Goal: Task Accomplishment & Management: Complete application form

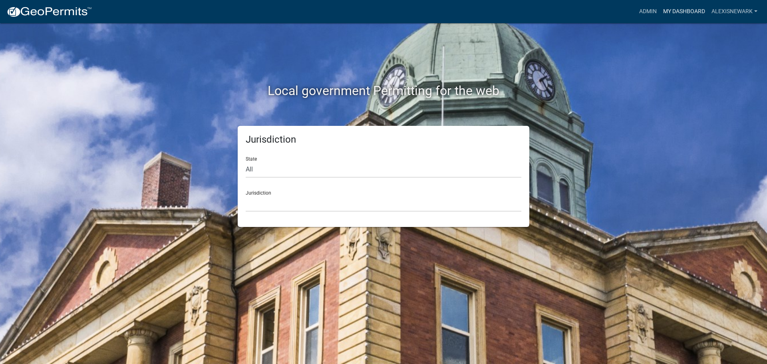
click at [614, 14] on link "My Dashboard" at bounding box center [684, 11] width 48 height 15
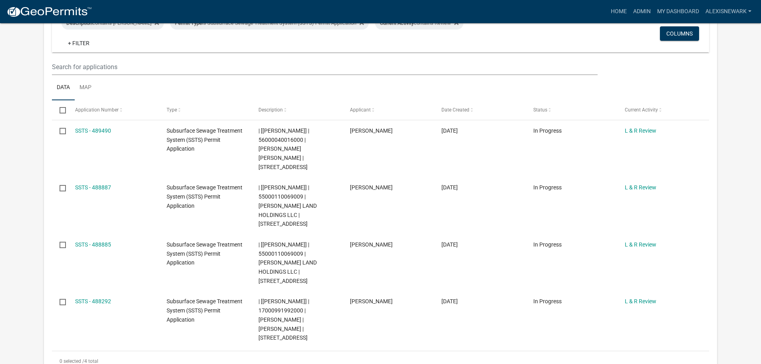
scroll to position [210, 0]
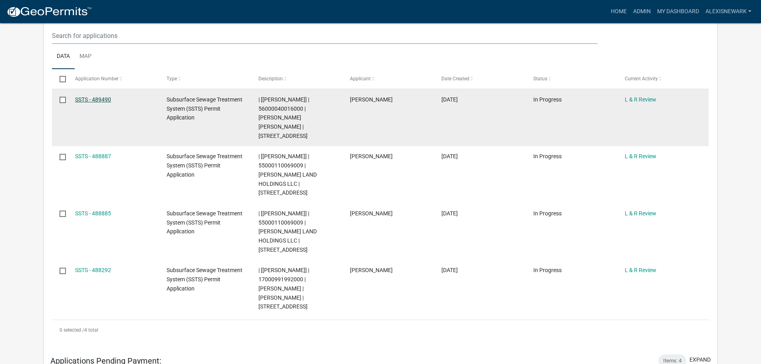
click at [107, 98] on link "SSTS - 489490" at bounding box center [93, 99] width 36 height 6
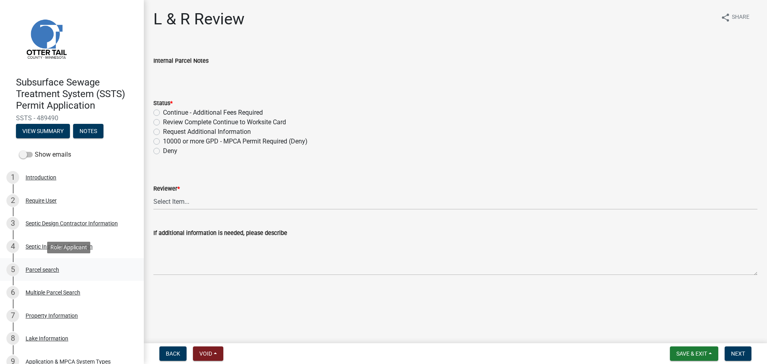
click at [101, 262] on link "5 Parcel search" at bounding box center [72, 269] width 144 height 23
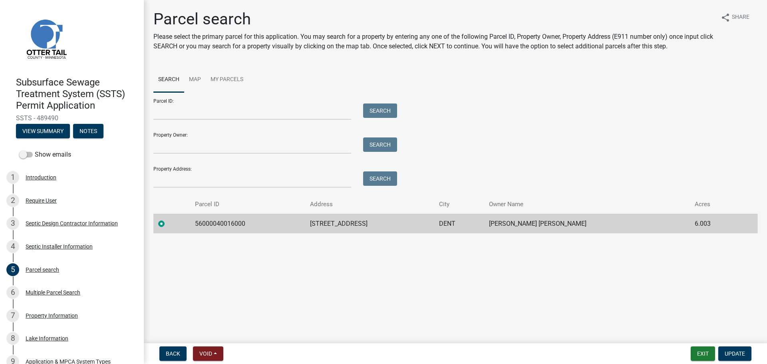
click at [228, 225] on td "56000040016000" at bounding box center [247, 224] width 115 height 20
copy td "56000040016000"
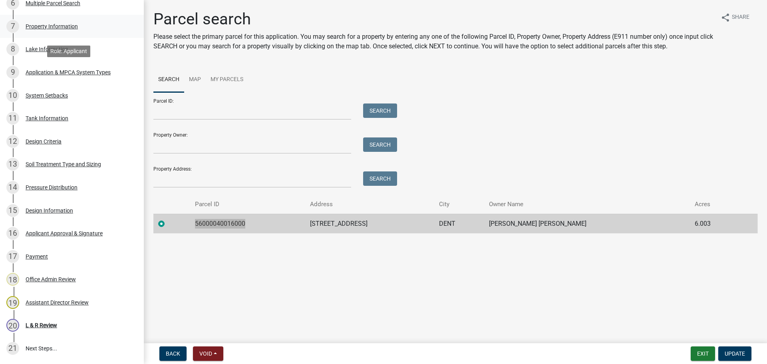
scroll to position [290, 0]
click at [102, 205] on div "15 Design Information" at bounding box center [68, 210] width 125 height 13
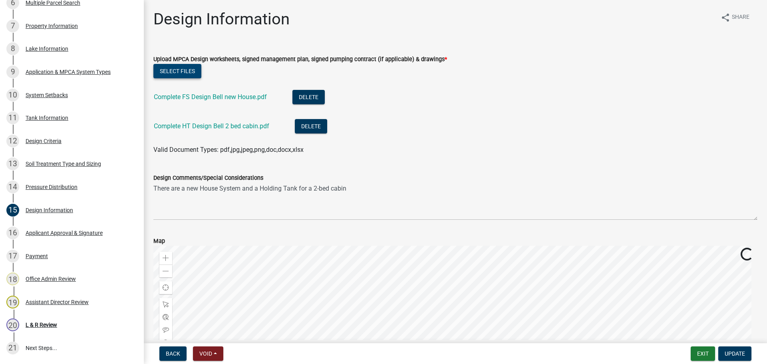
click at [185, 76] on button "Select files" at bounding box center [177, 71] width 48 height 14
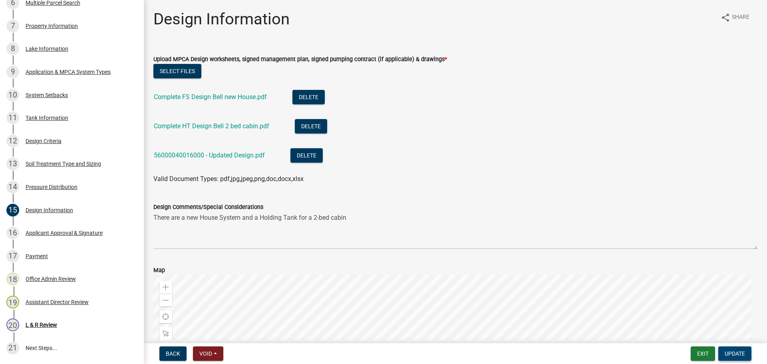
click at [614, 316] on span "Update" at bounding box center [735, 354] width 20 height 6
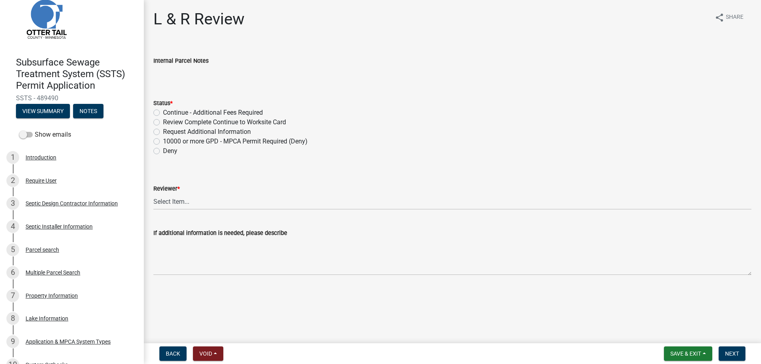
scroll to position [0, 0]
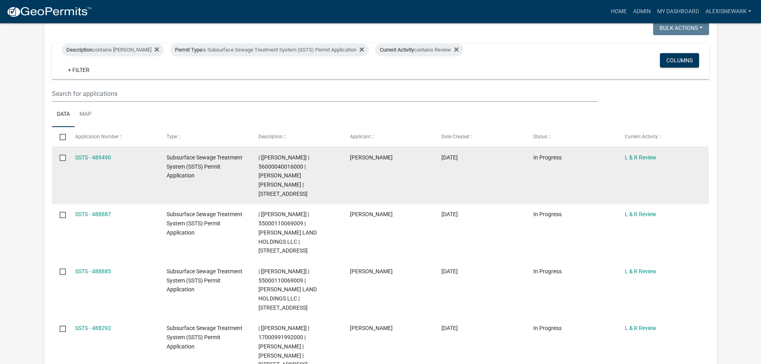
scroll to position [280, 0]
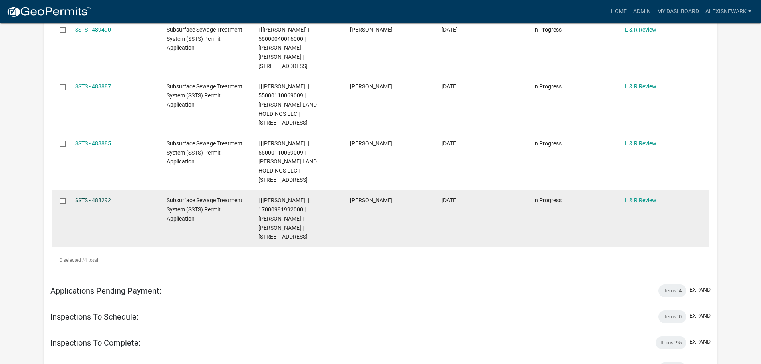
click at [88, 197] on link "SSTS - 488292" at bounding box center [93, 200] width 36 height 6
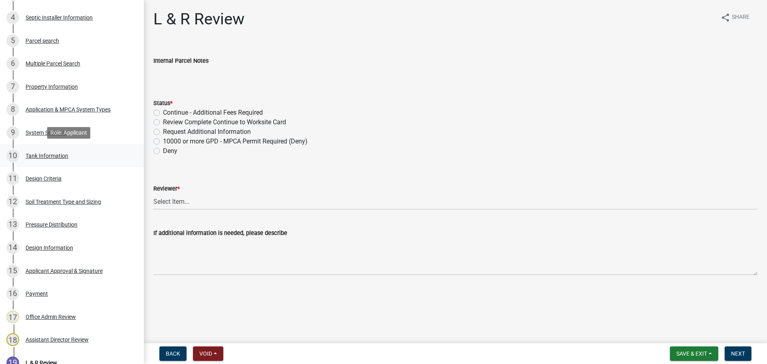
scroll to position [230, 0]
click at [96, 252] on div "14 Design Information" at bounding box center [68, 247] width 125 height 13
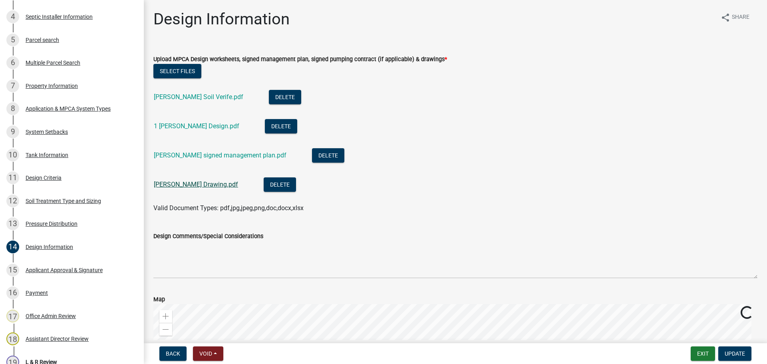
click at [207, 183] on link "[PERSON_NAME] Drawing.pdf" at bounding box center [196, 185] width 84 height 8
click at [255, 158] on link "[PERSON_NAME] signed management plan.pdf" at bounding box center [220, 155] width 133 height 8
click at [204, 126] on link "1 [PERSON_NAME] Design.pdf" at bounding box center [197, 126] width 86 height 8
click at [225, 97] on link "[PERSON_NAME] Soil Verife.pdf" at bounding box center [199, 97] width 90 height 8
click at [74, 172] on div "11 Design Criteria" at bounding box center [68, 177] width 125 height 13
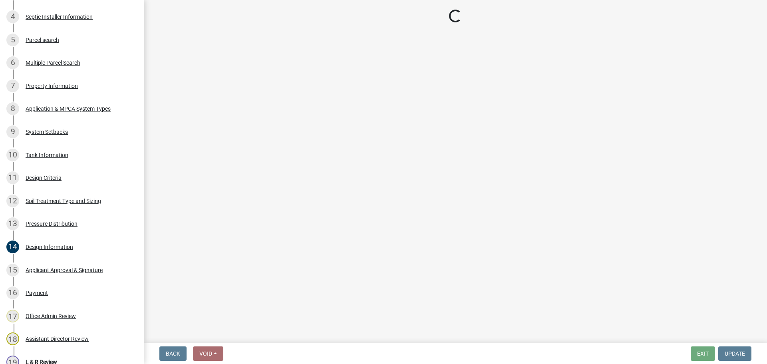
select select "161dc003-2926-44f5-9717-bc9d566eecc1"
select select "3153871a-0646-45c0-8d36-98762e1aaded"
select select "14354fbd-e666-4c9c-b77c-8c181d233a28"
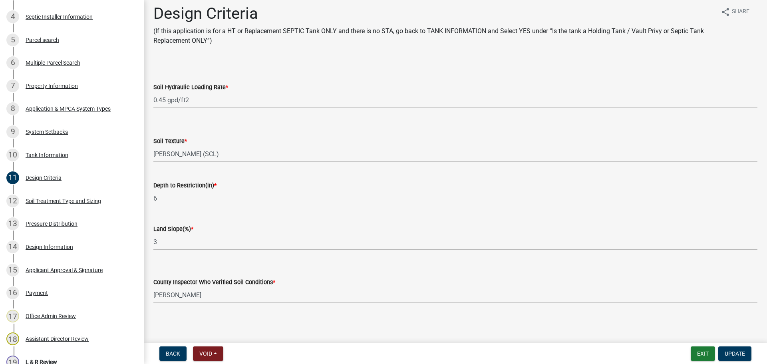
scroll to position [7, 0]
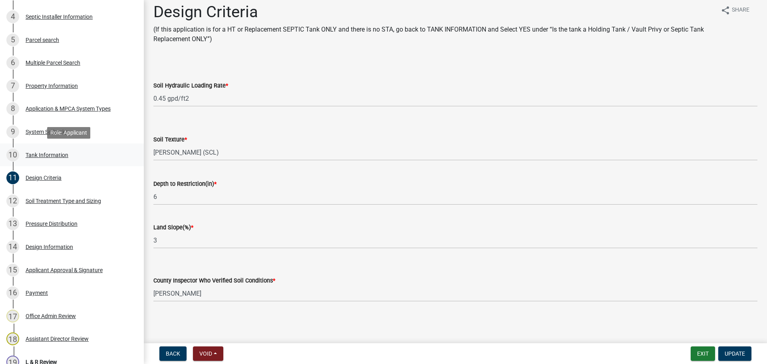
click at [100, 160] on div "10 Tank Information" at bounding box center [68, 155] width 125 height 13
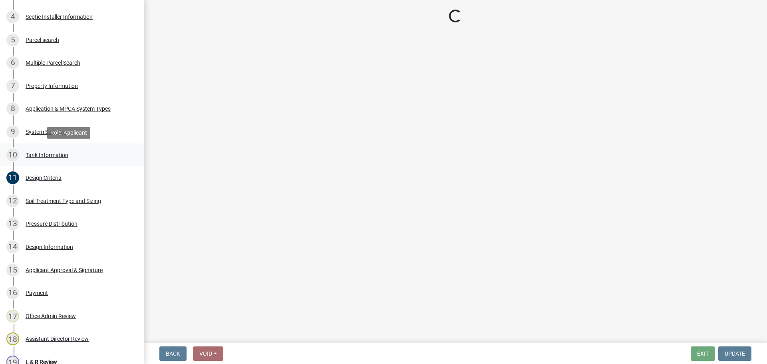
scroll to position [0, 0]
click at [91, 114] on div "8 Application & MPCA System Types" at bounding box center [68, 108] width 125 height 13
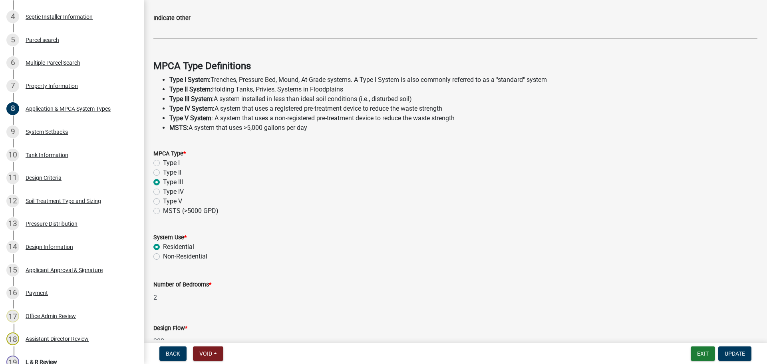
scroll to position [190, 0]
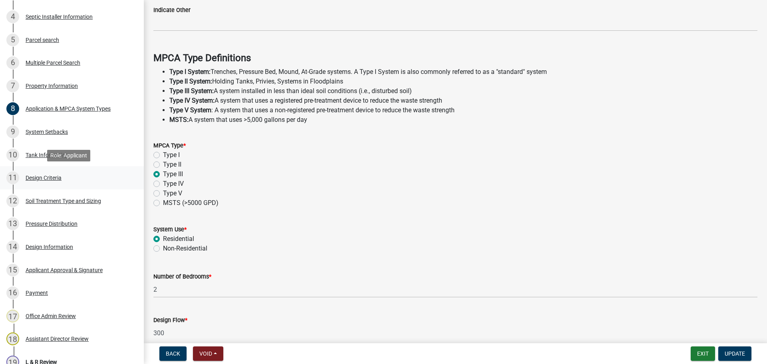
click at [69, 184] on div "11 Design Criteria" at bounding box center [68, 177] width 125 height 13
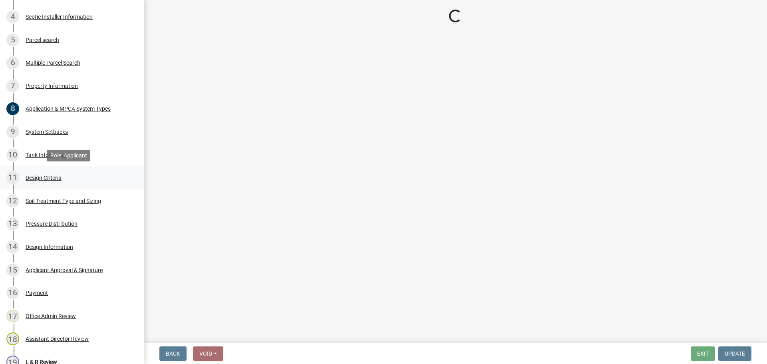
select select "161dc003-2926-44f5-9717-bc9d566eecc1"
select select "3153871a-0646-45c0-8d36-98762e1aaded"
select select "14354fbd-e666-4c9c-b77c-8c181d233a28"
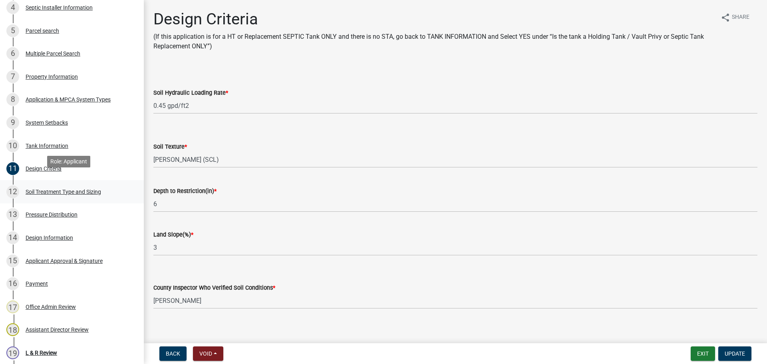
scroll to position [250, 0]
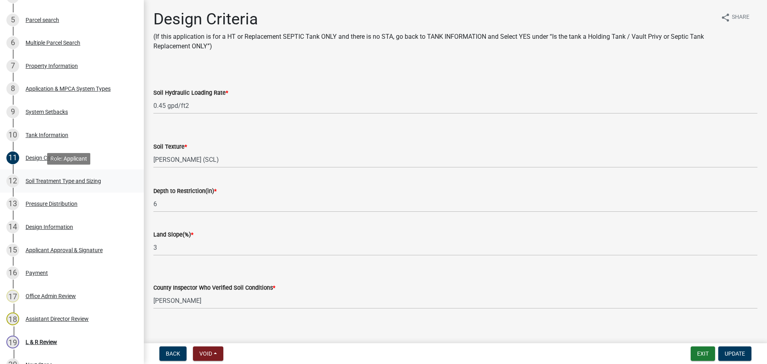
click at [78, 192] on link "12 Soil Treatment Type and Sizing" at bounding box center [72, 180] width 144 height 23
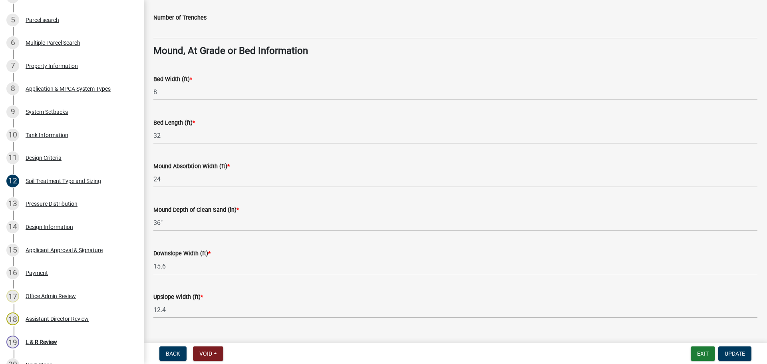
scroll to position [570, 0]
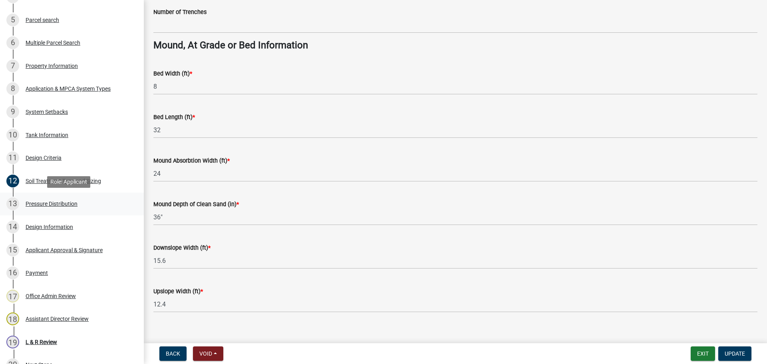
click at [95, 200] on div "13 Pressure Distribution" at bounding box center [68, 203] width 125 height 13
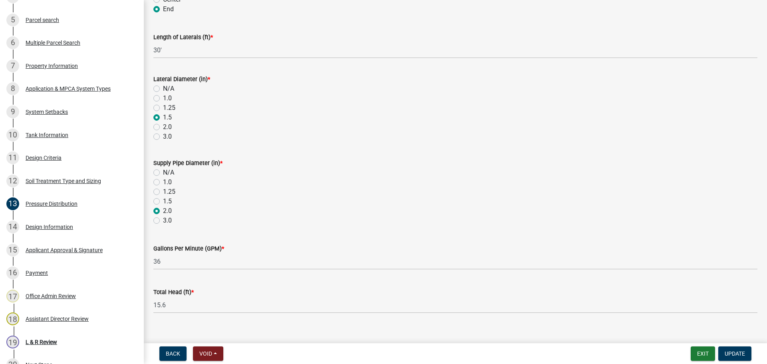
scroll to position [285, 0]
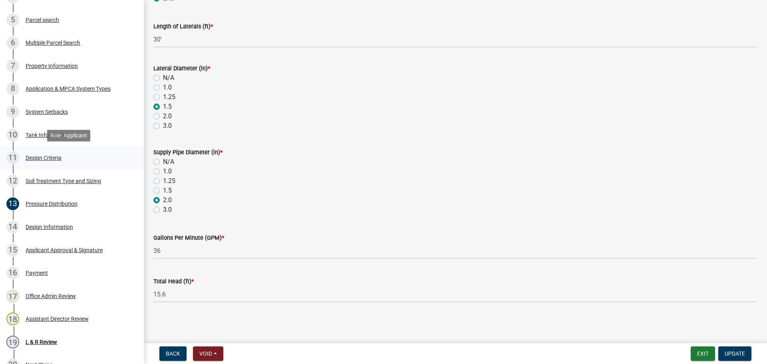
click at [84, 157] on div "11 Design Criteria" at bounding box center [68, 157] width 125 height 13
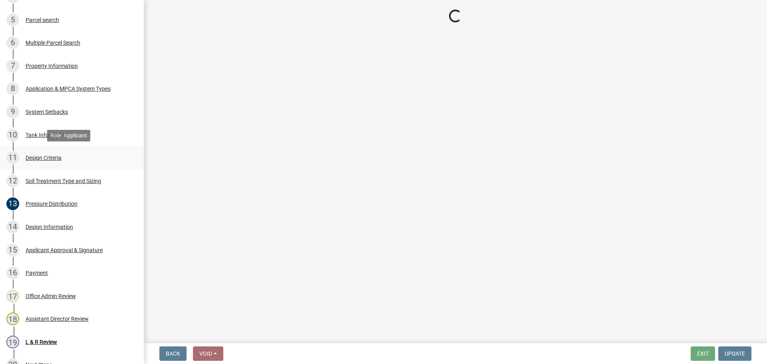
scroll to position [0, 0]
select select "161dc003-2926-44f5-9717-bc9d566eecc1"
select select "3153871a-0646-45c0-8d36-98762e1aaded"
select select "14354fbd-e666-4c9c-b77c-8c181d233a28"
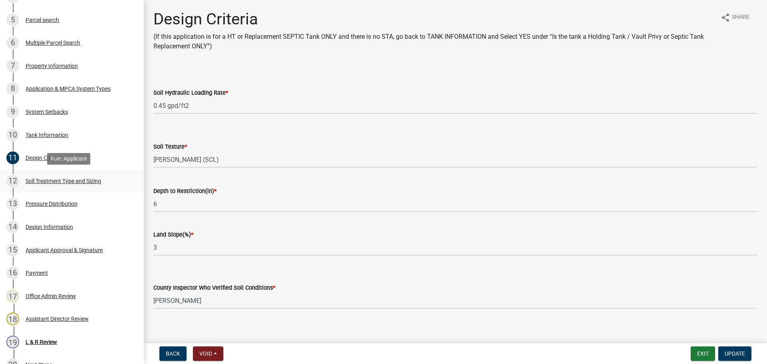
click at [92, 184] on div "12 Soil Treatment Type and Sizing" at bounding box center [68, 181] width 125 height 13
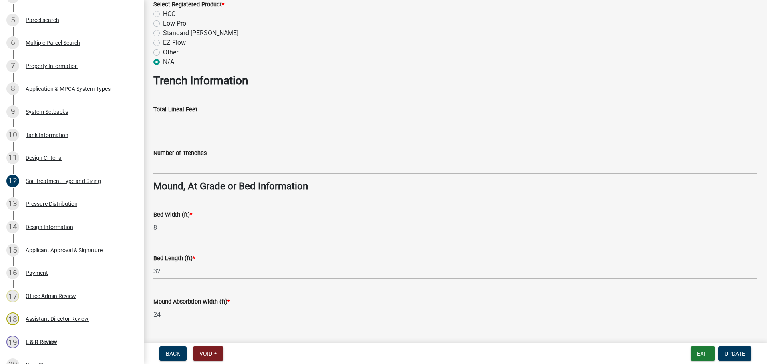
scroll to position [480, 0]
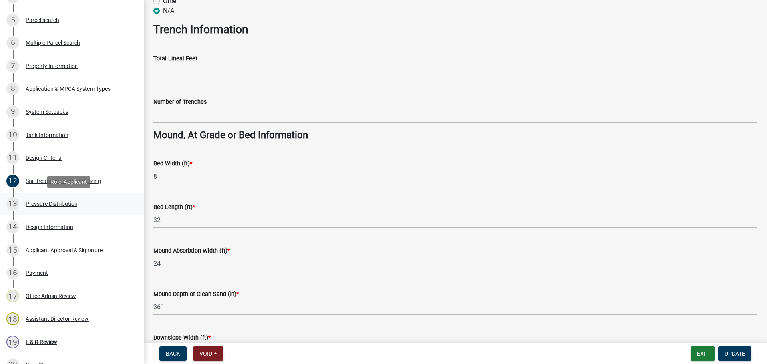
click at [124, 197] on link "13 Pressure Distribution" at bounding box center [72, 204] width 144 height 23
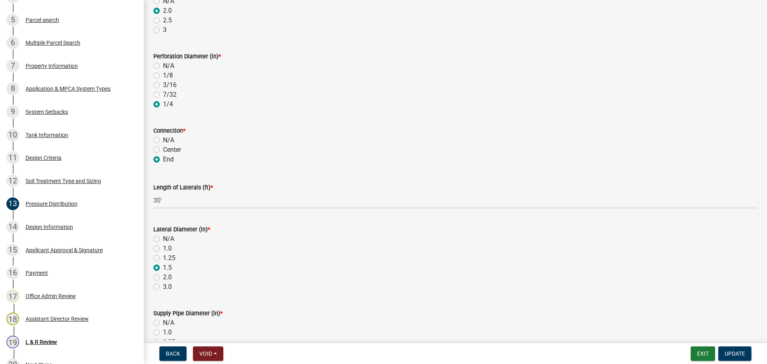
scroll to position [105, 0]
